Goal: Find contact information: Find contact information

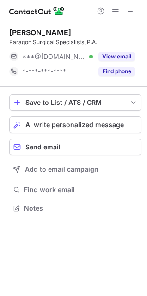
scroll to position [202, 147]
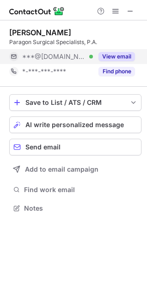
click at [113, 54] on button "View email" at bounding box center [117, 56] width 37 height 9
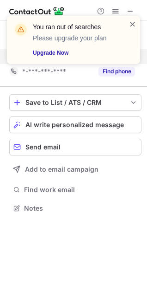
click at [133, 23] on span at bounding box center [132, 23] width 7 height 9
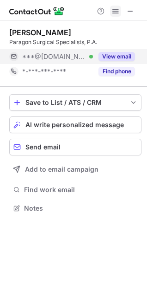
click at [120, 12] on button at bounding box center [115, 11] width 11 height 11
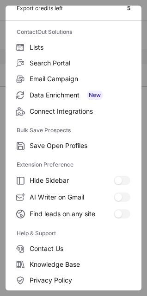
scroll to position [90, 0]
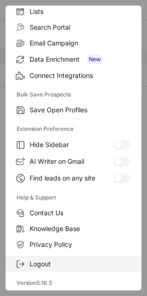
click at [64, 265] on span "Logout" at bounding box center [80, 264] width 101 height 8
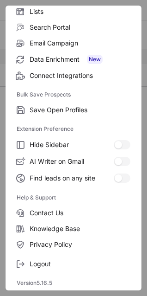
scroll to position [0, 0]
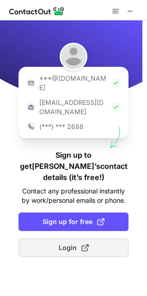
click at [73, 243] on span "Login" at bounding box center [74, 247] width 30 height 9
click at [66, 243] on span "Login" at bounding box center [74, 247] width 30 height 9
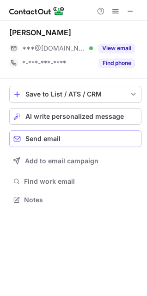
scroll to position [193, 147]
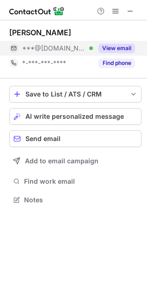
click at [105, 45] on button "View email" at bounding box center [117, 48] width 37 height 9
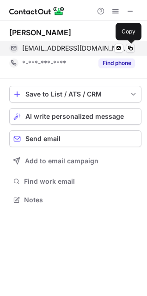
click at [132, 47] on span at bounding box center [130, 48] width 7 height 7
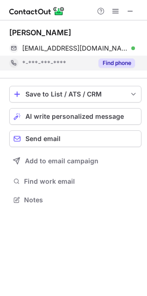
click at [109, 61] on button "Find phone" at bounding box center [117, 62] width 37 height 9
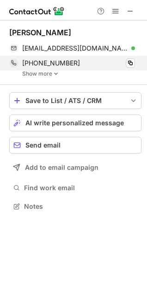
scroll to position [200, 147]
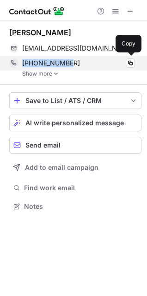
drag, startPoint x: 84, startPoint y: 62, endPoint x: 19, endPoint y: 62, distance: 64.9
click at [19, 62] on div "[PHONE_NUMBER] Copy" at bounding box center [72, 63] width 126 height 15
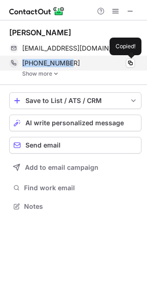
copy div "[PHONE_NUMBER]"
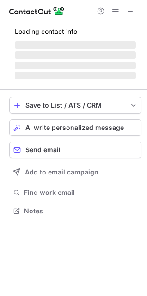
scroll to position [210, 147]
